Goal: Task Accomplishment & Management: Manage account settings

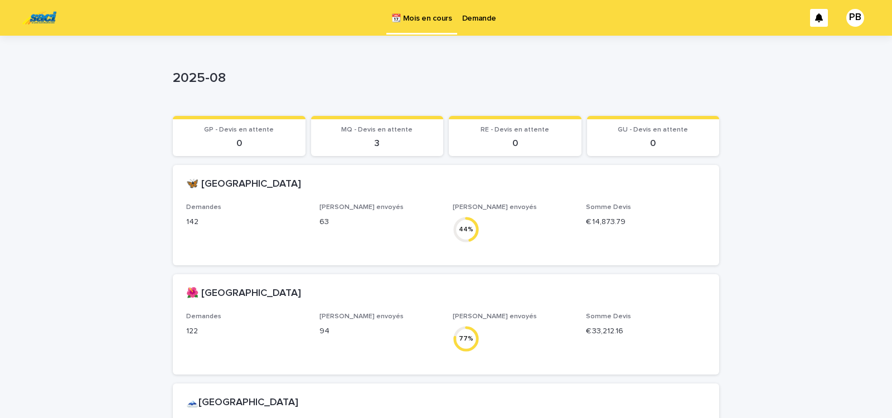
click at [618, 84] on p "2025-08" at bounding box center [444, 78] width 542 height 16
click at [480, 18] on p "Demande" at bounding box center [479, 11] width 34 height 23
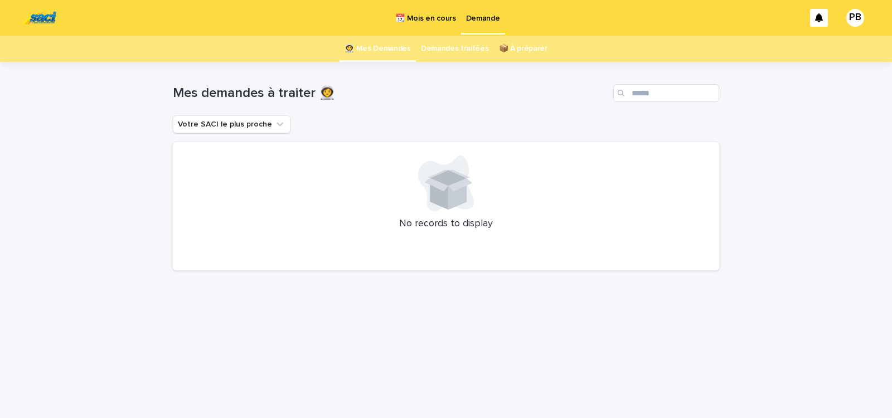
click at [420, 16] on p "📆 Mois en cours" at bounding box center [425, 11] width 60 height 23
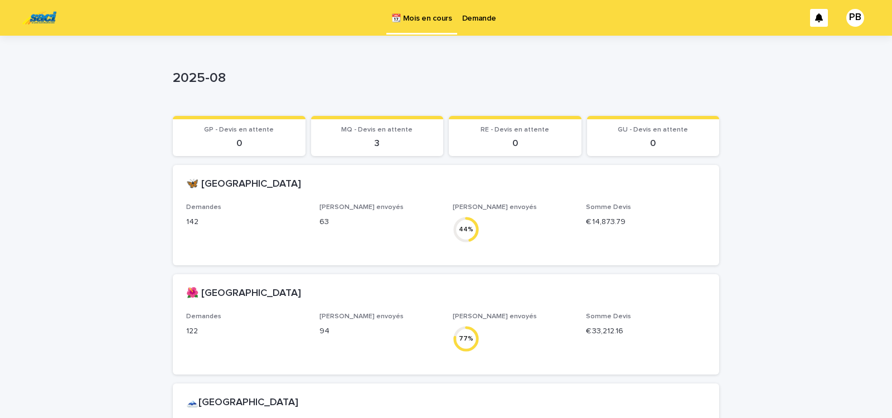
click at [477, 18] on p "Demande" at bounding box center [479, 11] width 34 height 23
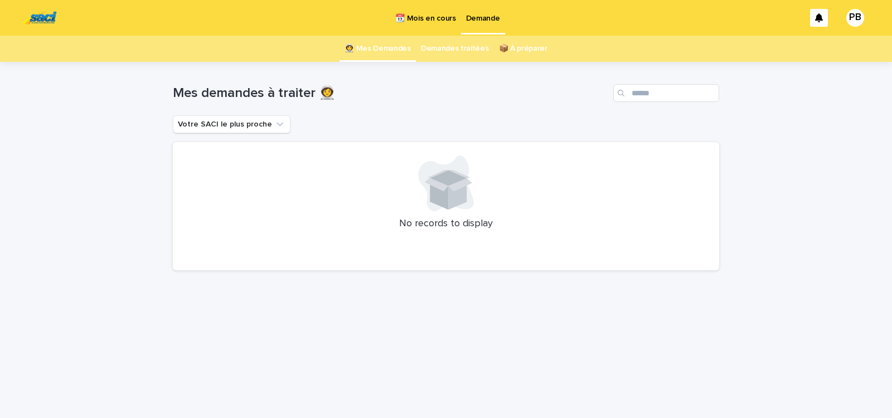
click at [628, 394] on div "Loading... Saving… Loading... Saving… Mes demandes à traiter 👩‍🚀 Votre SACI le …" at bounding box center [446, 240] width 892 height 356
